Goal: Task Accomplishment & Management: Manage account settings

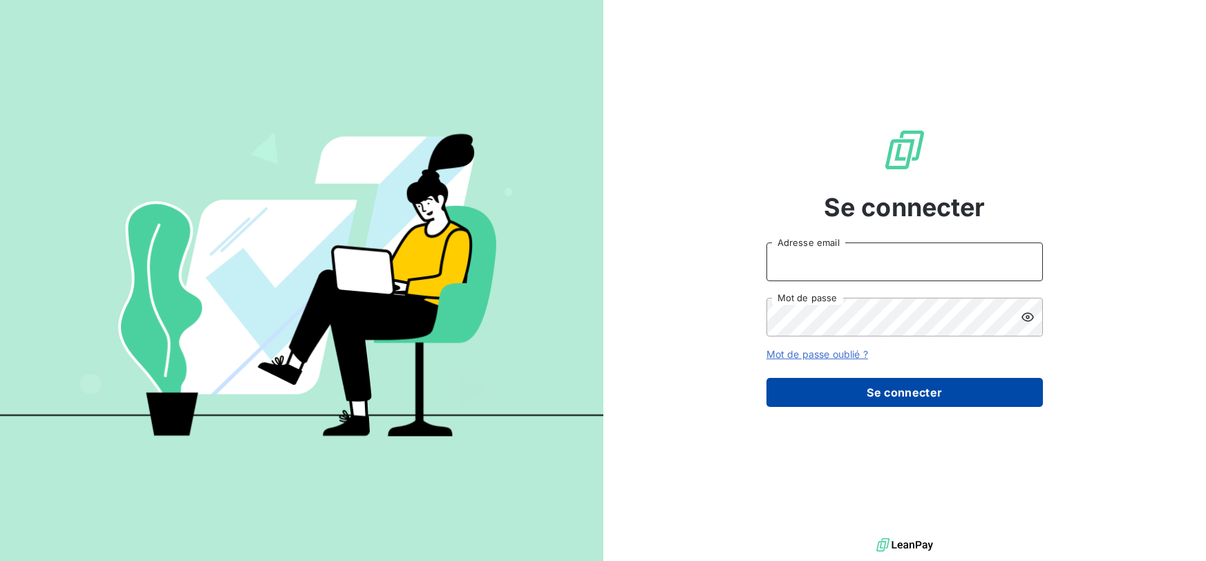
type input "[EMAIL_ADDRESS][DOMAIN_NAME]"
click at [842, 398] on button "Se connecter" at bounding box center [904, 392] width 276 height 29
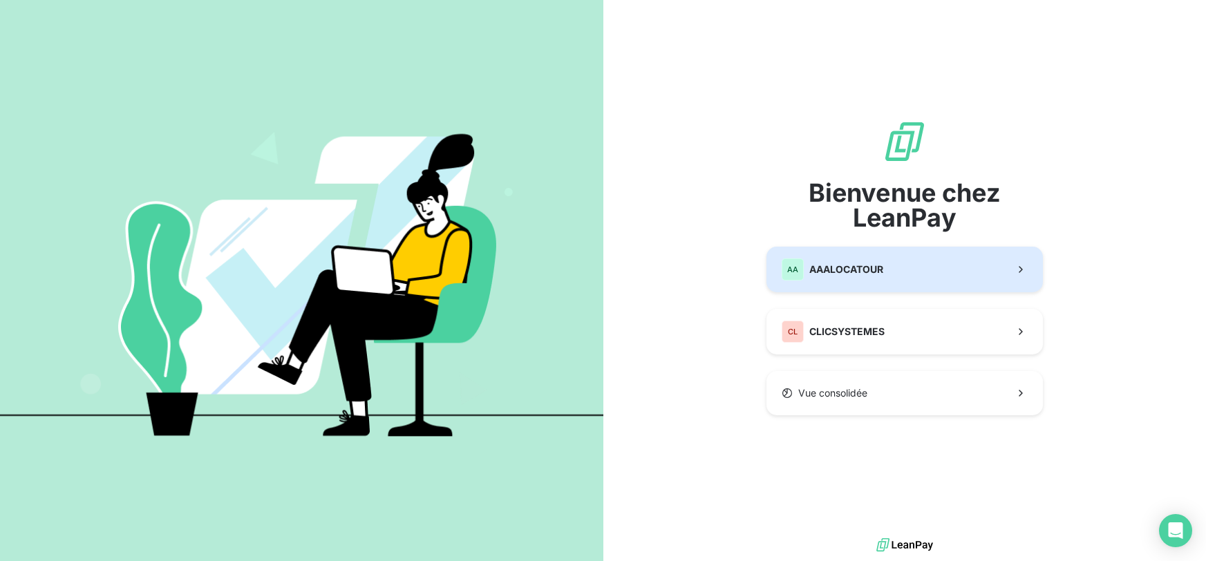
click at [892, 283] on button "AA AAALOCATOUR" at bounding box center [904, 270] width 276 height 46
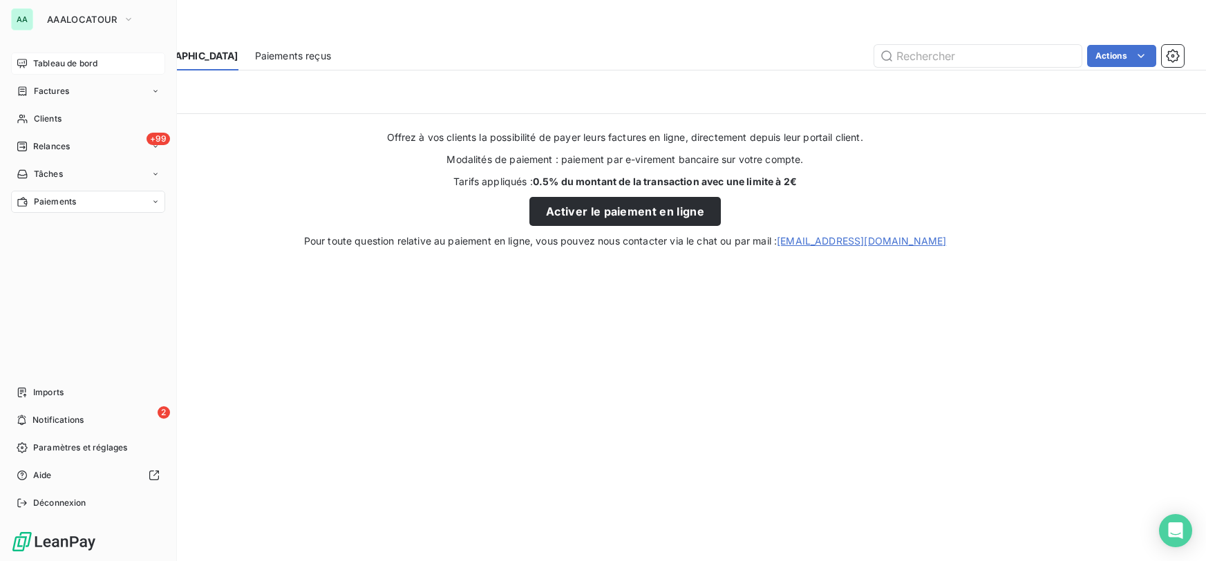
click at [69, 66] on span "Tableau de bord" at bounding box center [65, 63] width 64 height 12
click at [70, 55] on div "Tableau de bord" at bounding box center [88, 64] width 154 height 22
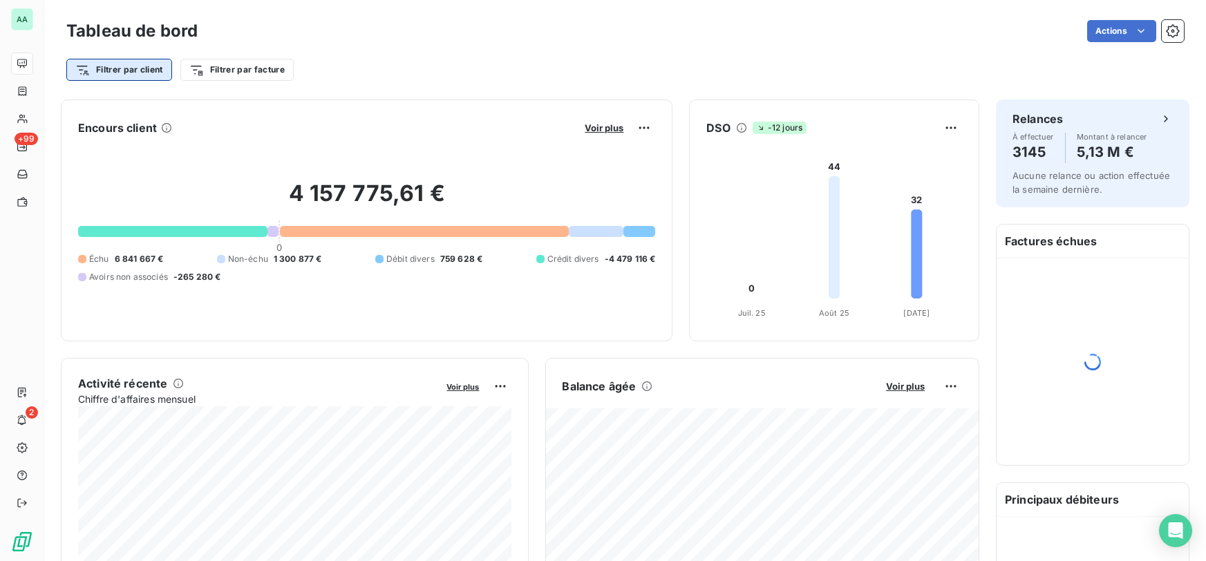
click at [161, 73] on html "AA +99 2 Tableau de bord Actions Filtrer par client Filtrer par facture Encours…" at bounding box center [603, 280] width 1206 height 561
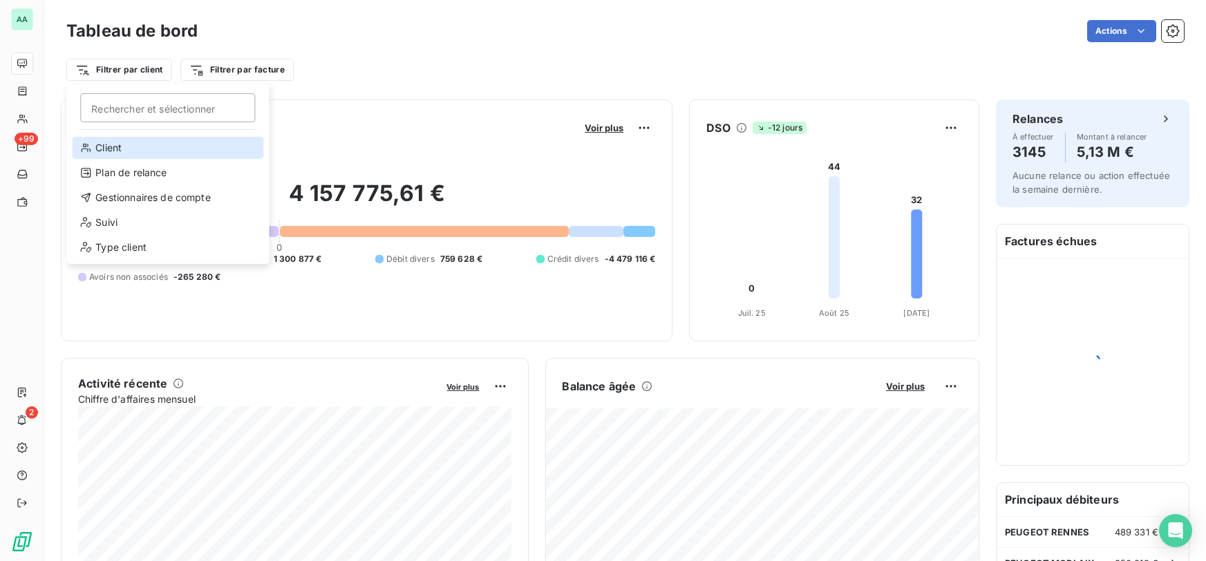
click at [133, 147] on div "Client" at bounding box center [167, 148] width 191 height 22
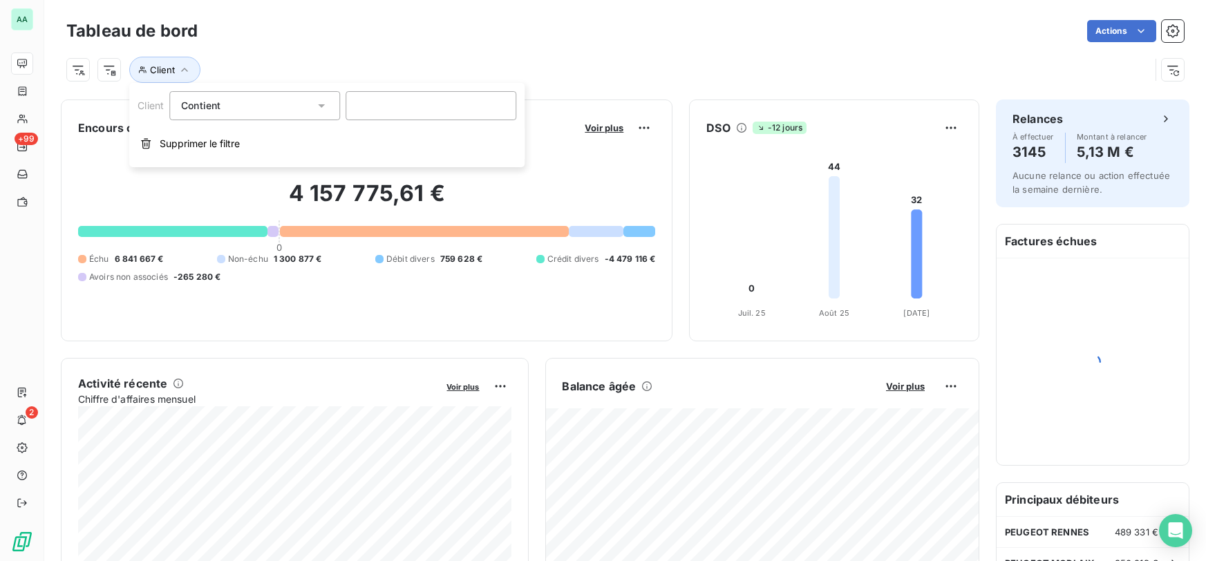
click at [230, 110] on div "Contient like" at bounding box center [247, 105] width 133 height 19
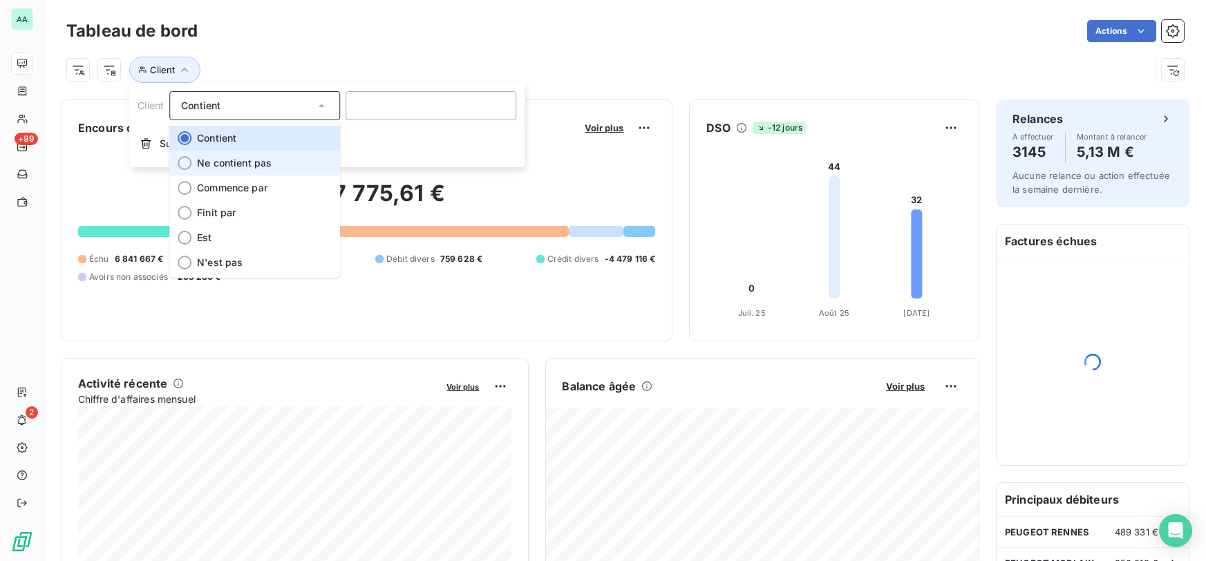
click at [238, 164] on span "Ne contient pas" at bounding box center [234, 163] width 75 height 12
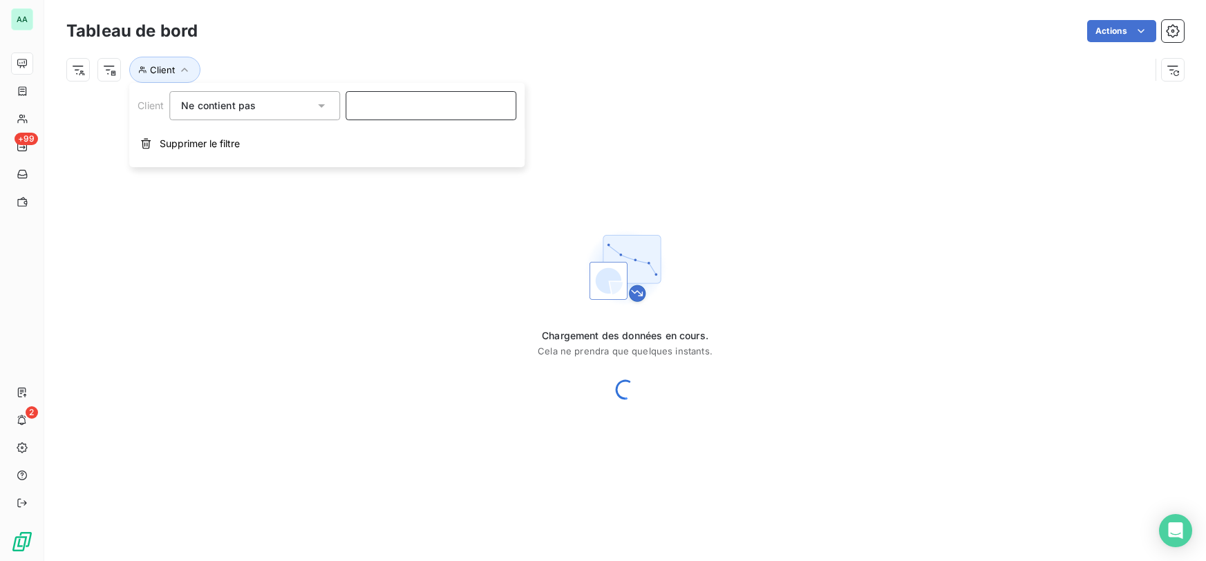
click at [387, 108] on input at bounding box center [431, 105] width 171 height 29
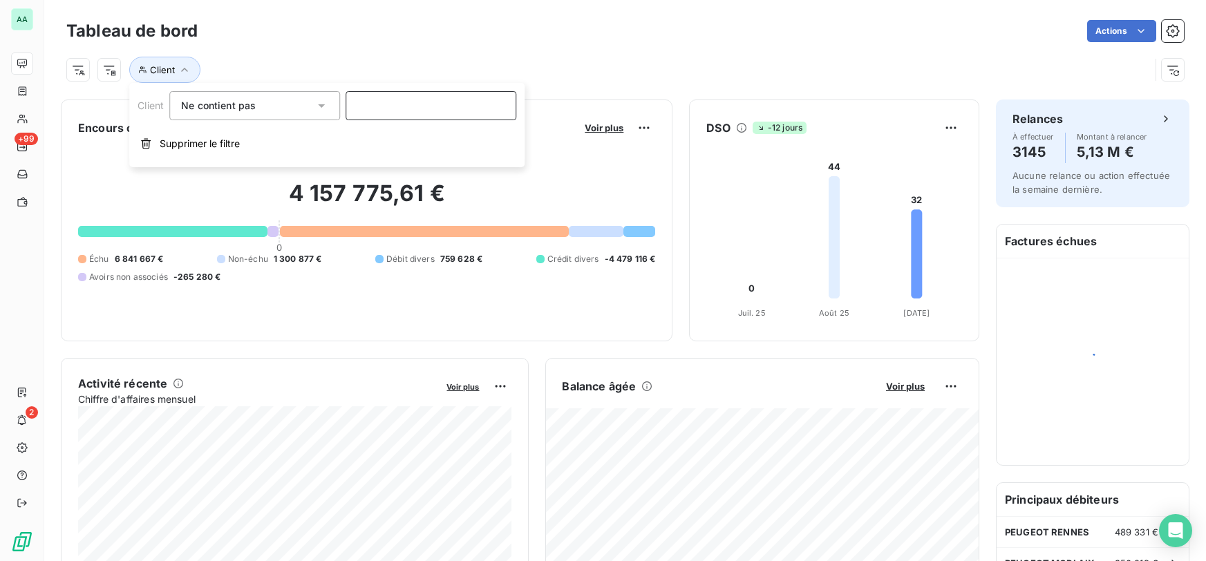
click at [424, 112] on input at bounding box center [431, 105] width 171 height 29
click at [370, 104] on input at bounding box center [431, 105] width 171 height 29
click at [184, 73] on icon "button" at bounding box center [185, 70] width 14 height 14
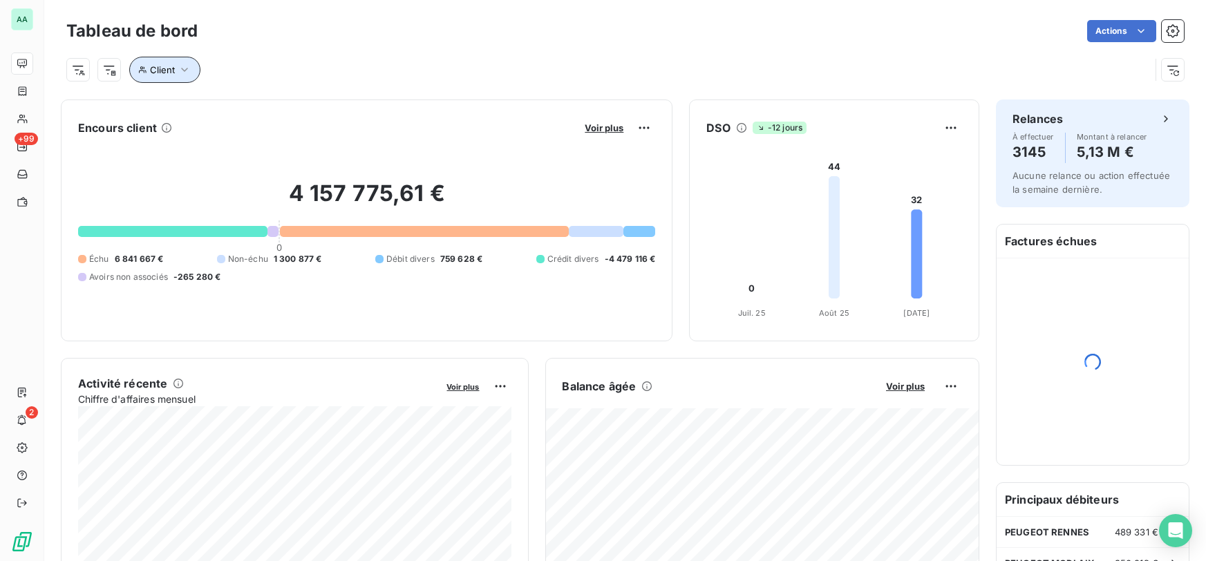
click at [188, 81] on button "Client" at bounding box center [164, 70] width 71 height 26
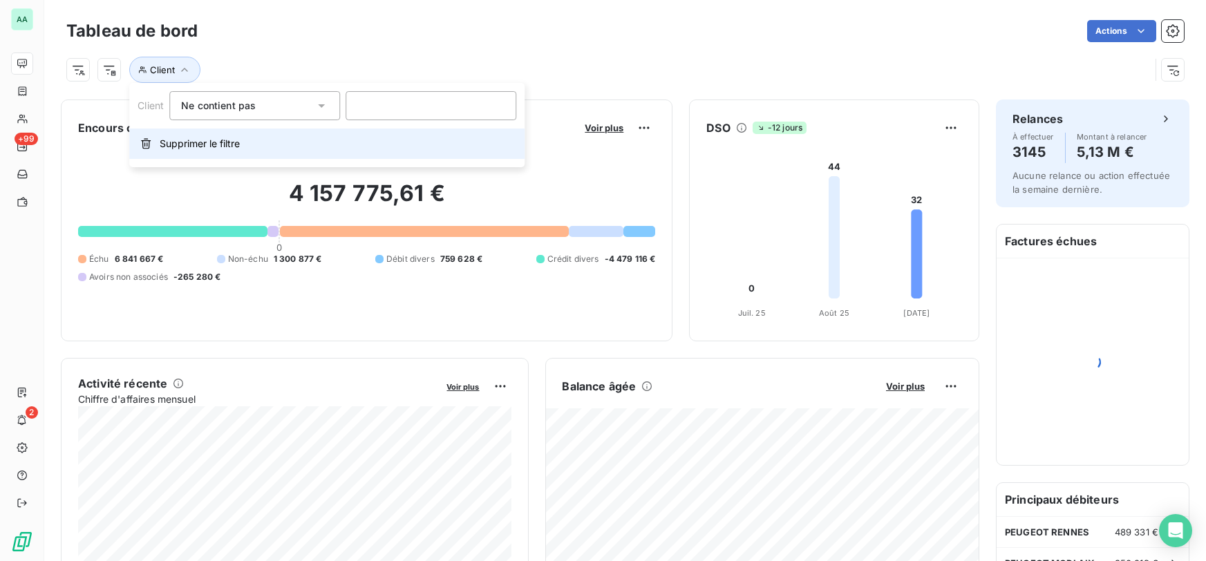
click at [189, 129] on button "Supprimer le filtre" at bounding box center [326, 144] width 395 height 30
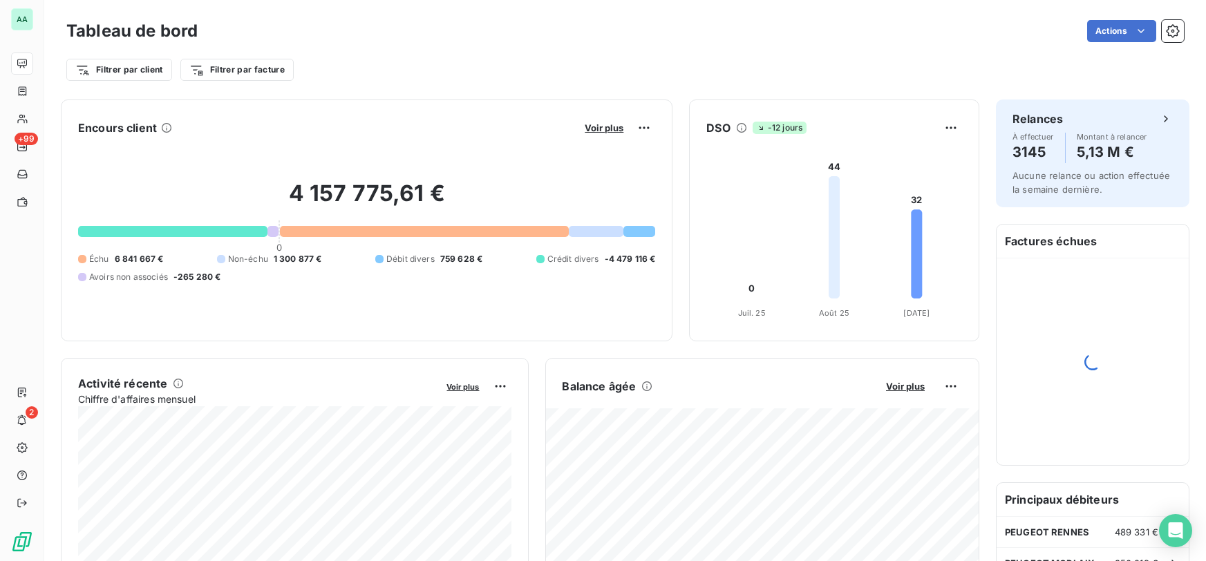
click at [191, 136] on div "Encours client Voir plus" at bounding box center [366, 128] width 577 height 22
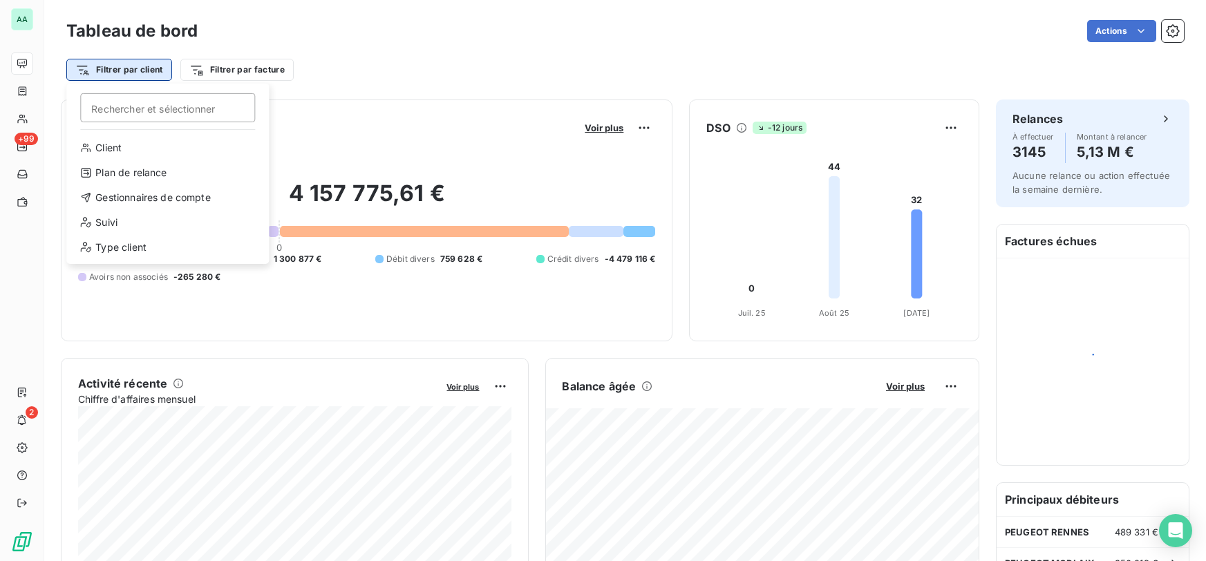
click at [147, 76] on html "AA +99 2 Tableau de bord Actions Filtrer par client [PERSON_NAME] et sélectionn…" at bounding box center [603, 280] width 1206 height 561
click at [117, 245] on div "Type client" at bounding box center [167, 247] width 191 height 22
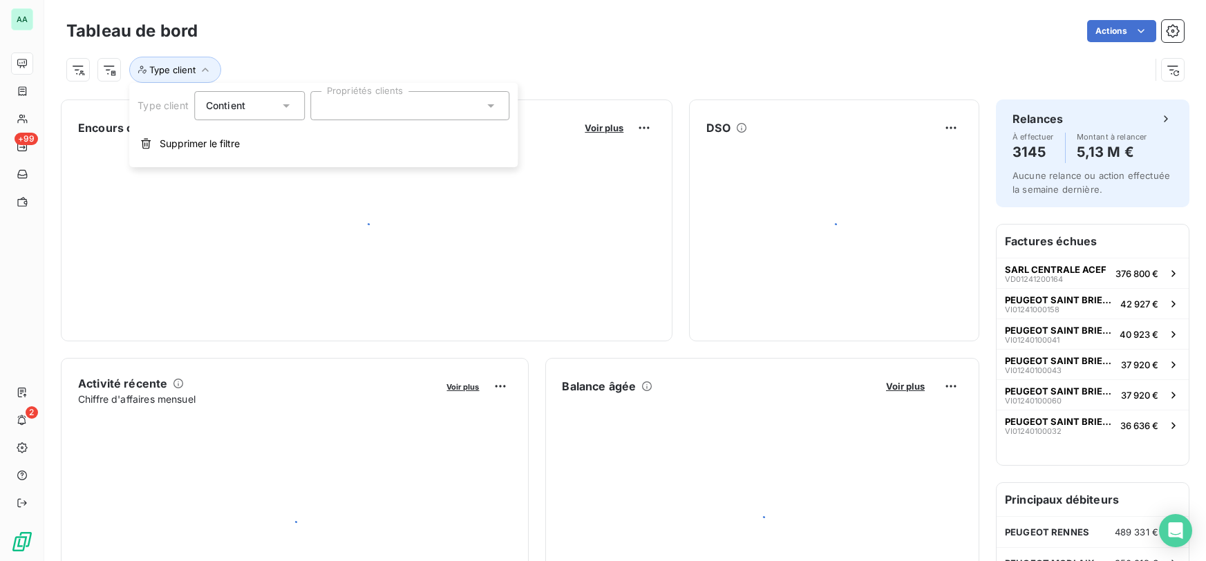
click at [272, 113] on div "Contient is" at bounding box center [242, 105] width 73 height 19
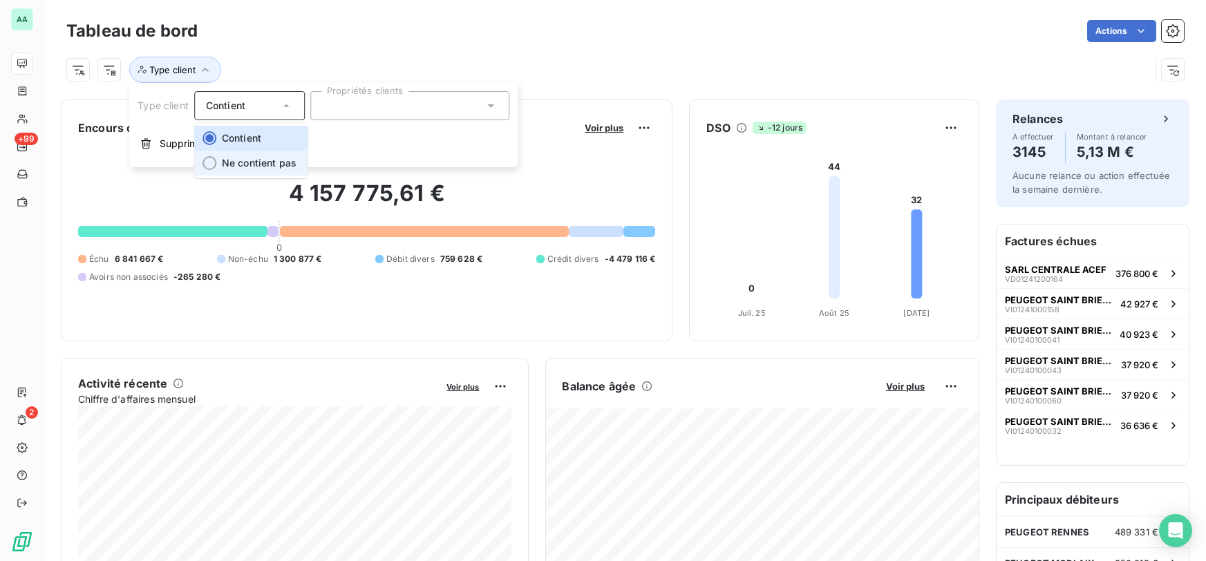
click at [239, 159] on span "Ne contient pas" at bounding box center [259, 163] width 75 height 12
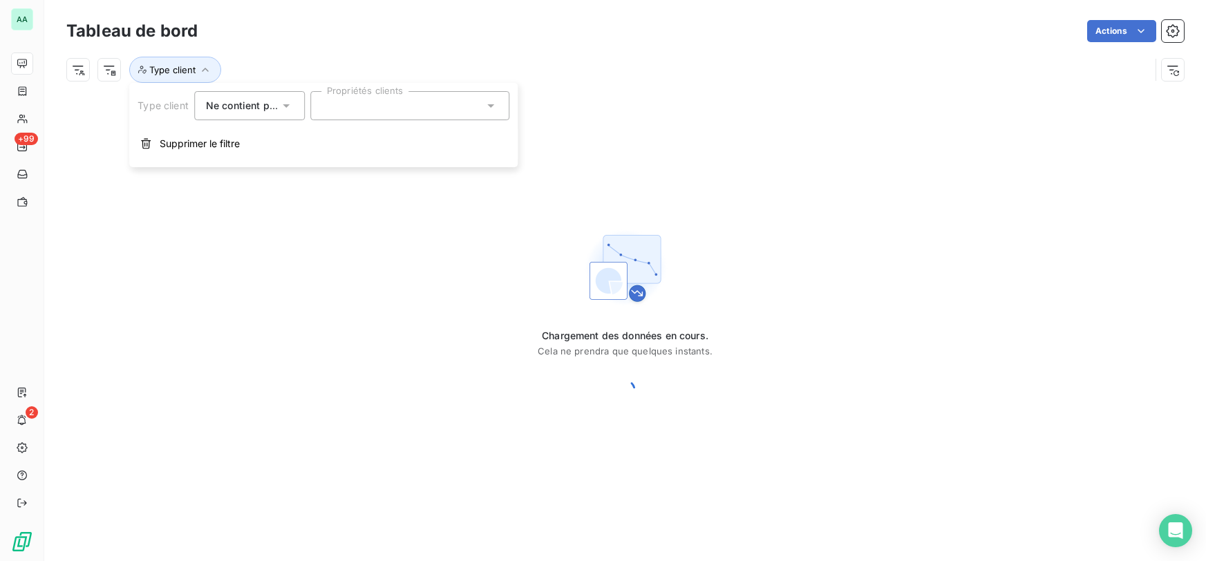
click at [372, 118] on div at bounding box center [409, 105] width 199 height 29
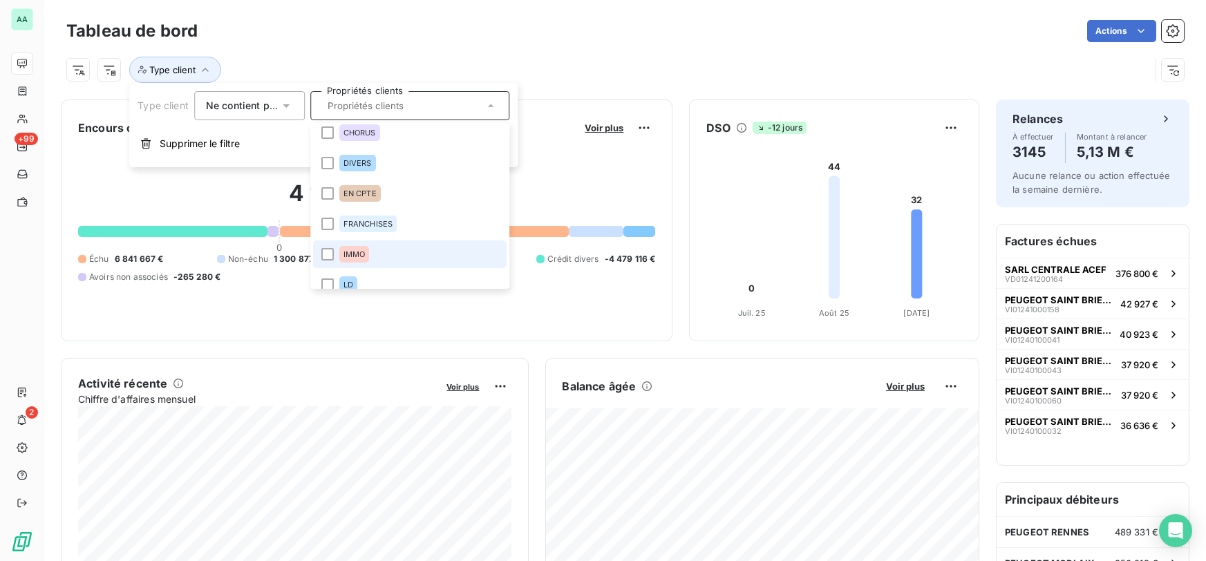
scroll to position [91, 0]
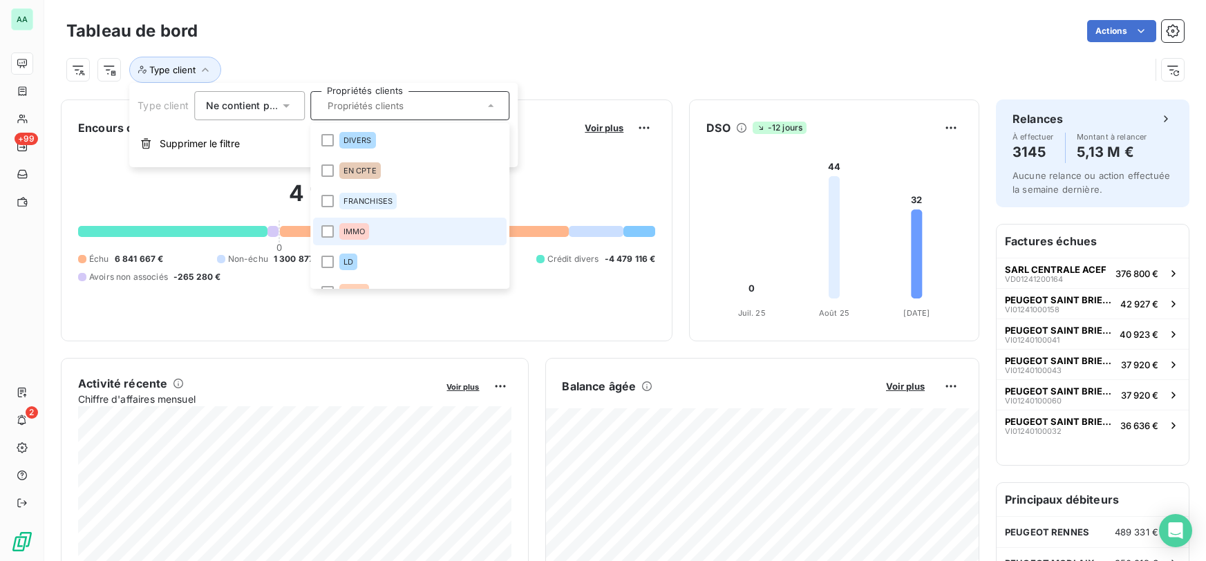
click at [360, 229] on span "IMMO" at bounding box center [354, 231] width 22 height 8
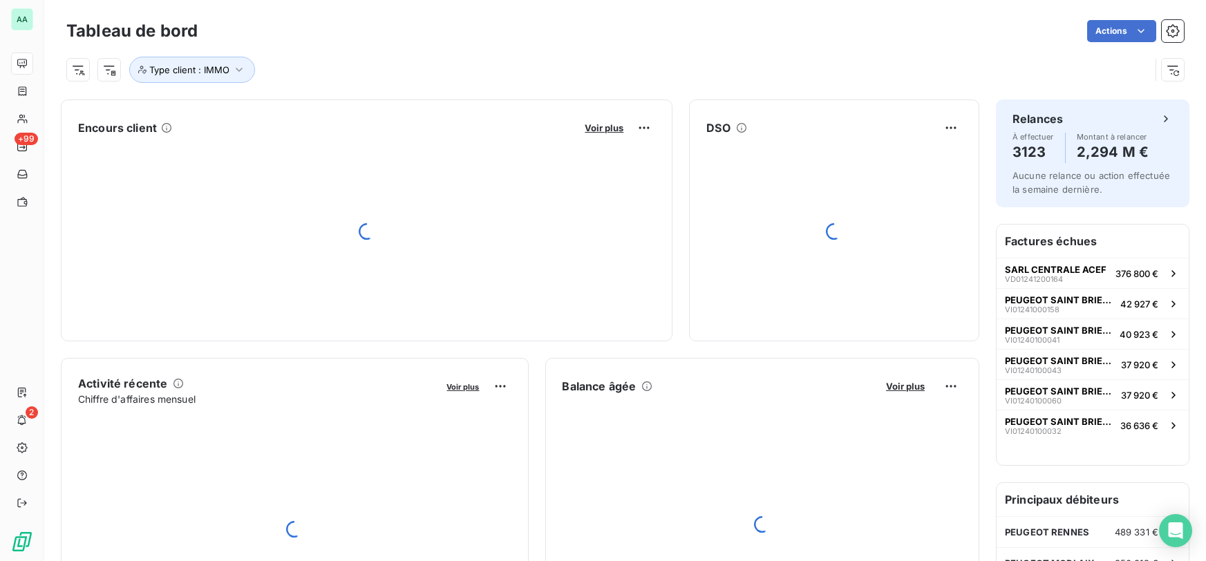
click at [471, 38] on div "Actions" at bounding box center [699, 31] width 970 height 22
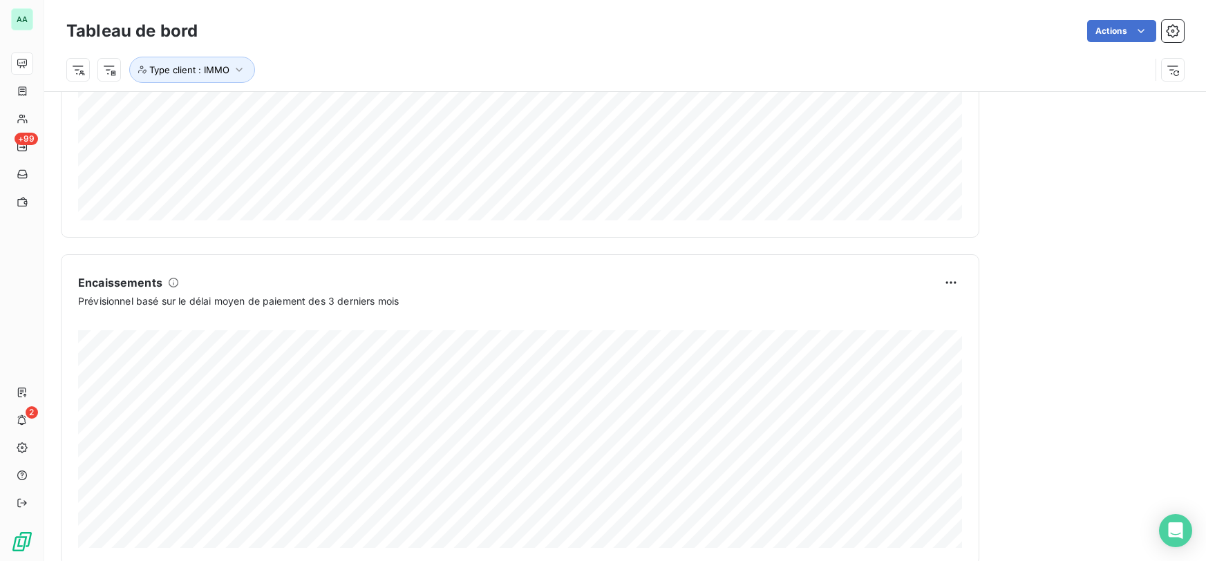
scroll to position [785, 0]
